Goal: Information Seeking & Learning: Learn about a topic

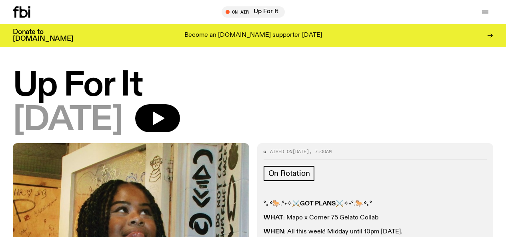
scroll to position [116, 0]
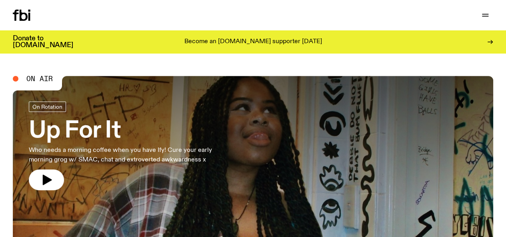
click at [80, 118] on link "Up For It Who needs a morning coffee when you have Ify! Cure your early morning…" at bounding box center [131, 146] width 205 height 89
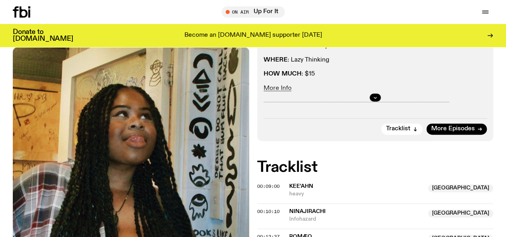
scroll to position [185, 0]
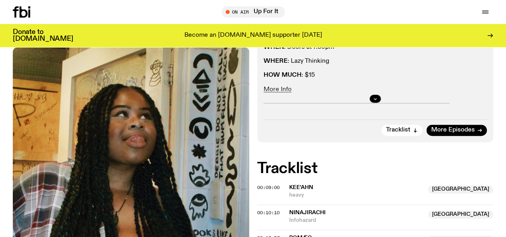
click at [0, 0] on link "Schedule" at bounding box center [0, 0] width 0 height 0
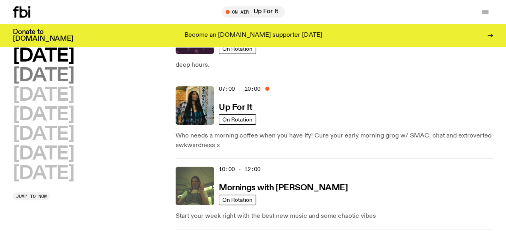
click at [37, 70] on h2 "Tuesday" at bounding box center [43, 76] width 61 height 18
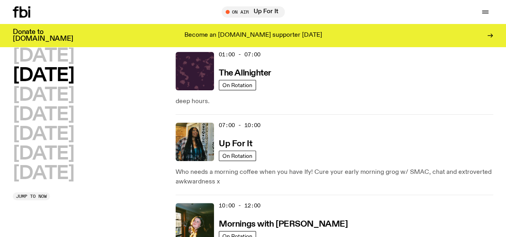
scroll to position [22, 0]
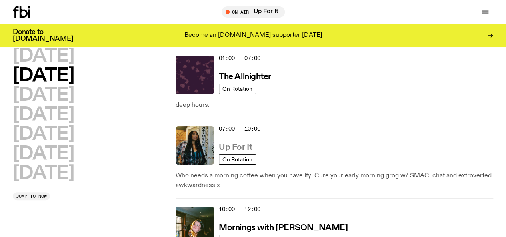
click at [241, 144] on h3 "Up For It" at bounding box center [235, 148] width 33 height 8
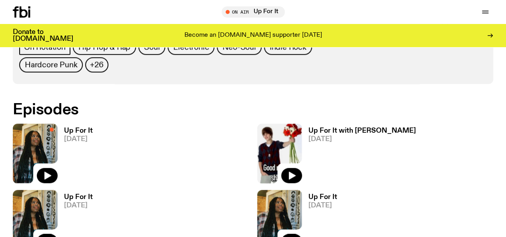
scroll to position [464, 0]
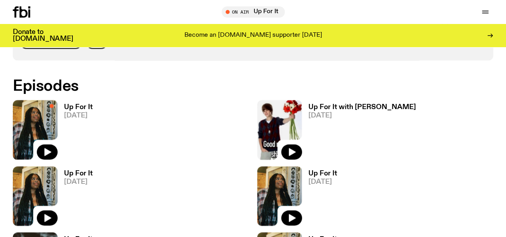
click at [308, 236] on h3 "Up For It" at bounding box center [322, 239] width 29 height 7
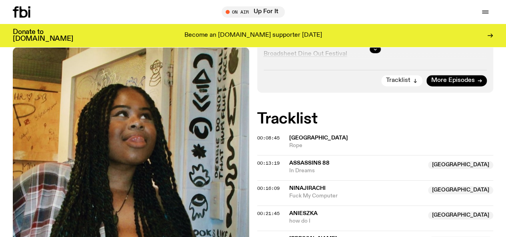
scroll to position [234, 0]
click at [378, 54] on button "button" at bounding box center [375, 50] width 11 height 8
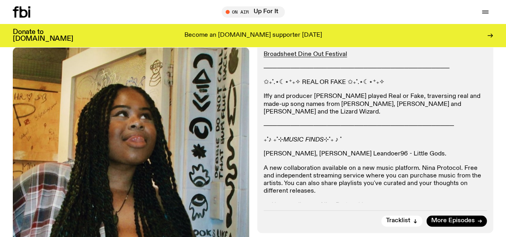
drag, startPoint x: 474, startPoint y: 136, endPoint x: 265, endPoint y: 90, distance: 213.7
click at [265, 90] on div "°｡༄🐎.°˖✧⚔️ GOT PLANS ⚔️✧˖°.🐎༄｡° WHAT : Mapo x Corner 75 Gelato Collab WHEN : Al…" at bounding box center [376, 87] width 224 height 243
click at [447, 124] on div "°｡༄🐎.°˖✧⚔️ GOT PLANS ⚔️✧˖°.🐎༄｡° WHAT : Mapo x Corner 75 Gelato Collab WHEN : Al…" at bounding box center [376, 87] width 224 height 243
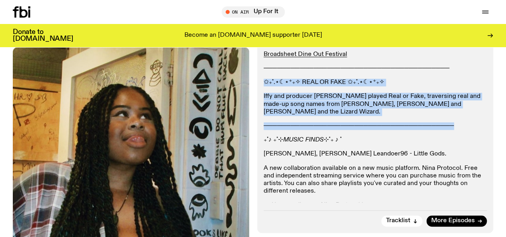
drag, startPoint x: 468, startPoint y: 129, endPoint x: 265, endPoint y: 95, distance: 205.7
click at [265, 95] on div "°｡༄🐎.°˖✧⚔️ GOT PLANS ⚔️✧˖°.🐎༄｡° WHAT : Mapo x Corner 75 Gelato Collab WHEN : Al…" at bounding box center [376, 87] width 224 height 243
copy div "✩₊˚.⋆☾⋆⁺₊✧ REAL OR FAKE ✩₊˚.⋆☾⋆⁺₊✧ Iffy and producer Ben played Real or Fake, t…"
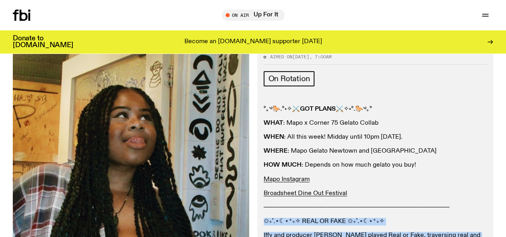
scroll to position [0, 0]
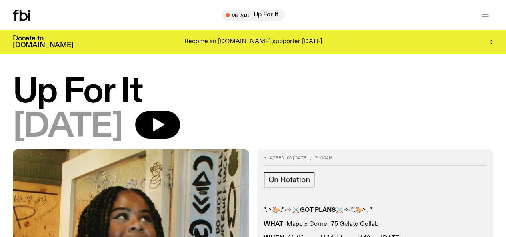
click at [0, 0] on link "Schedule" at bounding box center [0, 0] width 0 height 0
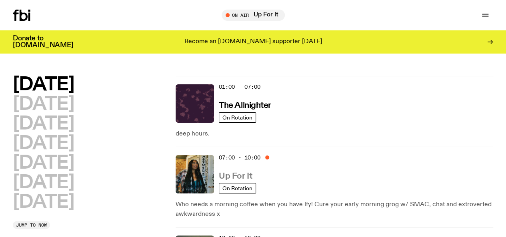
click at [233, 172] on h3 "Up For It" at bounding box center [235, 176] width 33 height 8
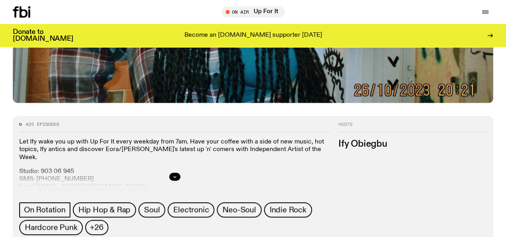
scroll to position [322, 0]
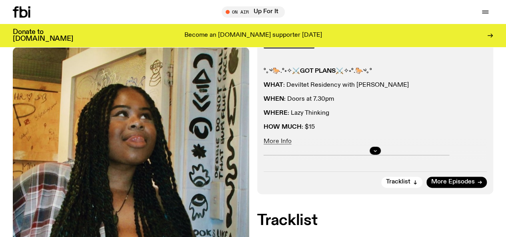
scroll to position [123, 0]
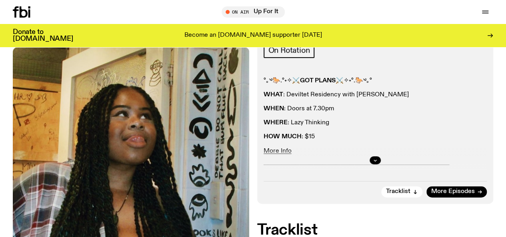
click at [151, 47] on div "Donate to fbi.radio Become an fbi.radio supporter today" at bounding box center [253, 35] width 480 height 23
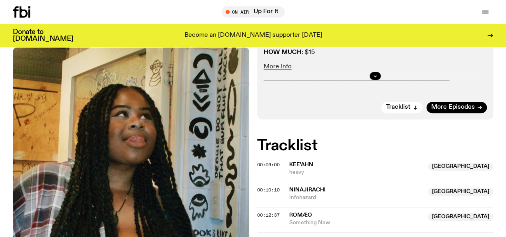
scroll to position [202, 0]
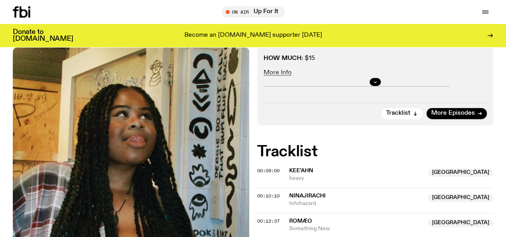
click at [373, 88] on div at bounding box center [376, 82] width 224 height 26
click at [377, 84] on icon "button" at bounding box center [375, 82] width 5 height 5
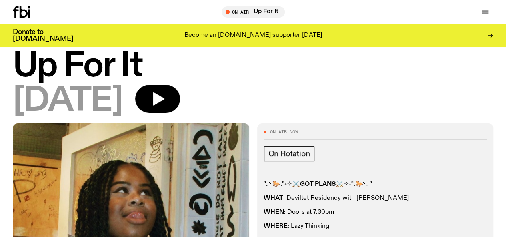
scroll to position [0, 0]
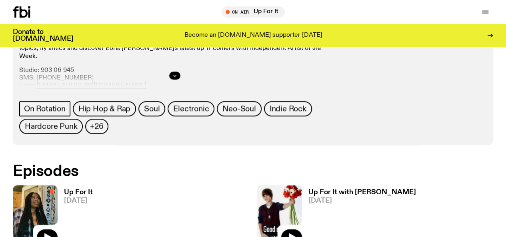
scroll to position [335, 0]
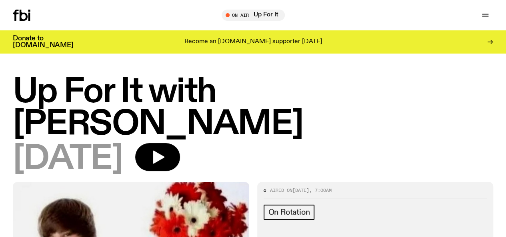
drag, startPoint x: 258, startPoint y: 98, endPoint x: 189, endPoint y: 132, distance: 76.9
click at [189, 132] on h1 "Up For It with [PERSON_NAME]" at bounding box center [253, 108] width 480 height 65
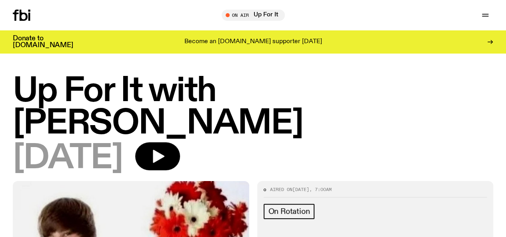
click at [109, 94] on h1 "Up For It with [PERSON_NAME]" at bounding box center [253, 107] width 480 height 65
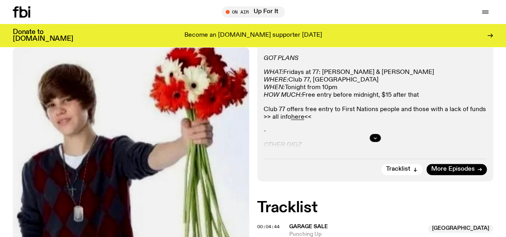
scroll to position [178, 0]
click at [368, 148] on div at bounding box center [376, 139] width 224 height 26
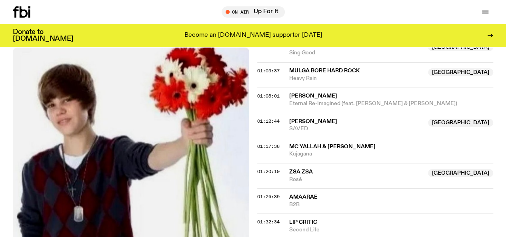
scroll to position [604, 0]
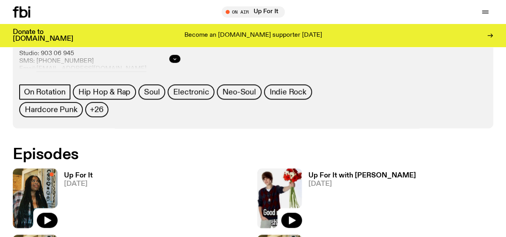
scroll to position [325, 0]
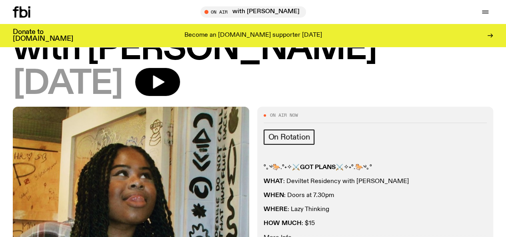
scroll to position [4, 0]
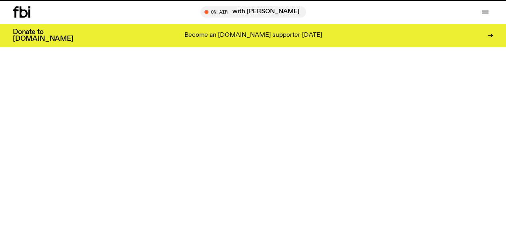
scroll to position [325, 0]
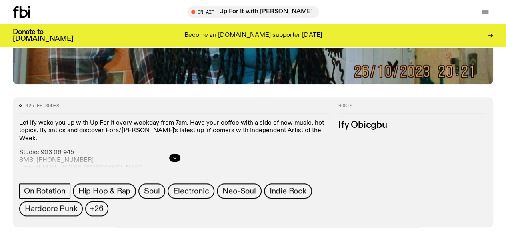
scroll to position [292, 0]
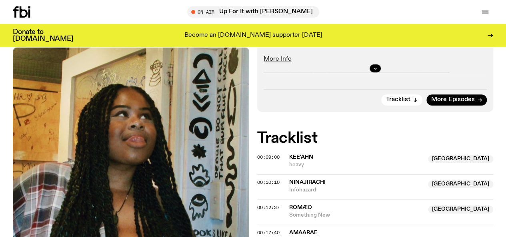
scroll to position [202, 0]
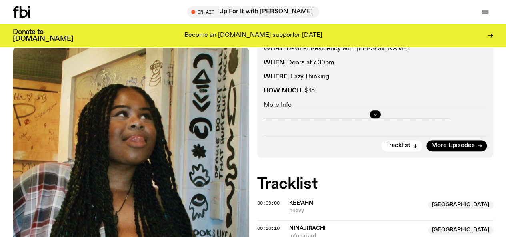
click at [371, 118] on button "button" at bounding box center [375, 114] width 11 height 8
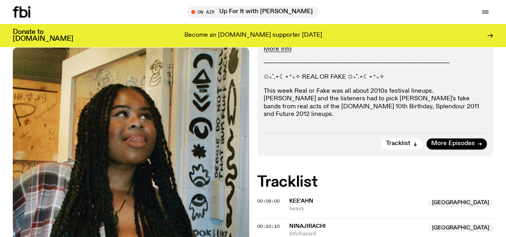
scroll to position [260, 0]
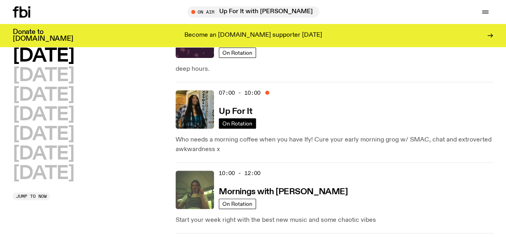
scroll to position [57, 0]
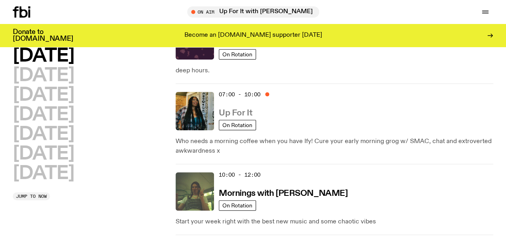
click at [242, 109] on h3 "Up For It" at bounding box center [235, 113] width 33 height 8
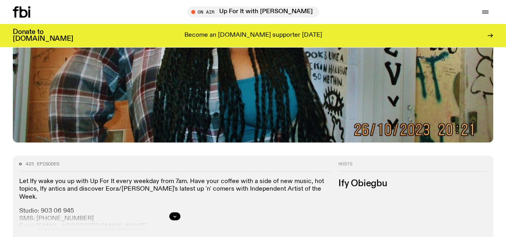
scroll to position [386, 0]
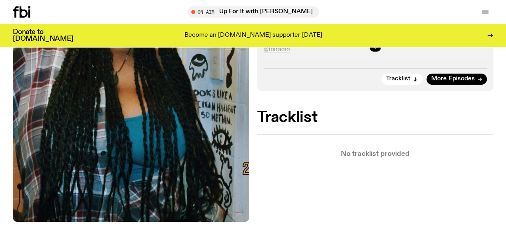
click at [373, 50] on icon "button" at bounding box center [375, 47] width 5 height 5
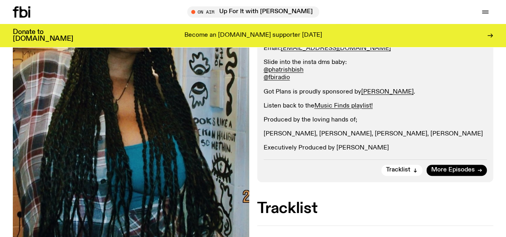
scroll to position [199, 0]
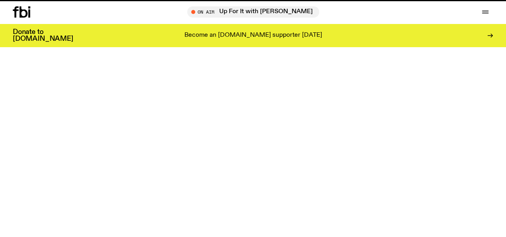
scroll to position [386, 0]
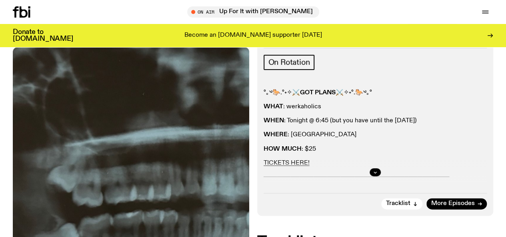
scroll to position [112, 0]
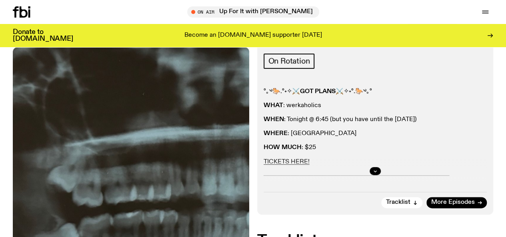
click at [379, 178] on div at bounding box center [376, 171] width 224 height 26
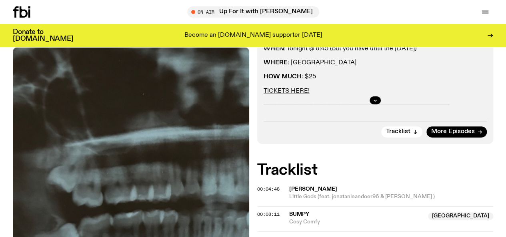
scroll to position [181, 0]
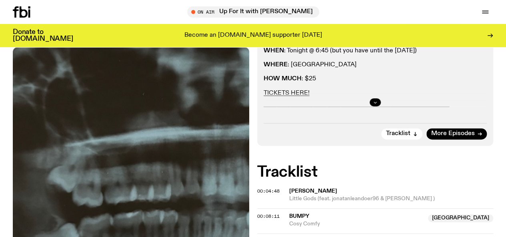
click at [377, 105] on icon "button" at bounding box center [375, 102] width 5 height 5
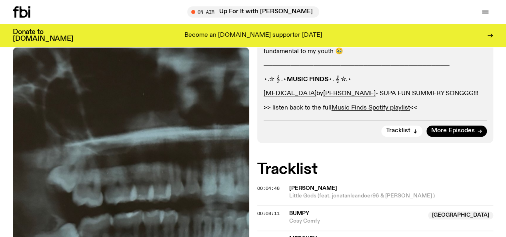
scroll to position [295, 0]
drag, startPoint x: 354, startPoint y: 90, endPoint x: 264, endPoint y: 93, distance: 90.9
copy p "⋆.✮ 𝄞 .⋆ MUSIC FINDS ⋆. 𝄞 ✮.⋆"
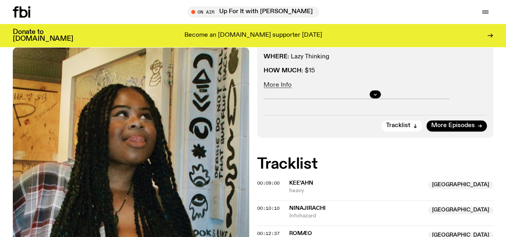
scroll to position [218, 0]
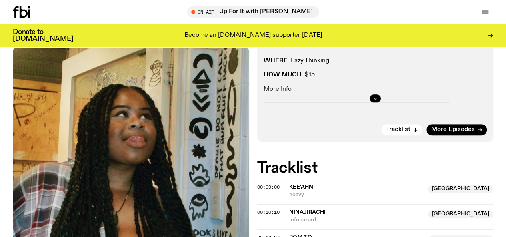
click at [377, 101] on icon "button" at bounding box center [375, 98] width 5 height 5
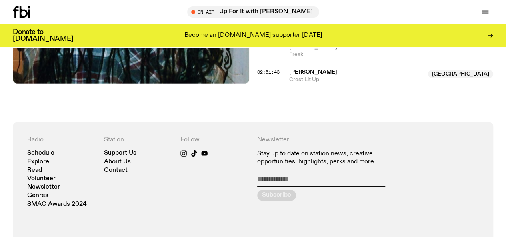
scroll to position [1251, 0]
